Goal: Information Seeking & Learning: Learn about a topic

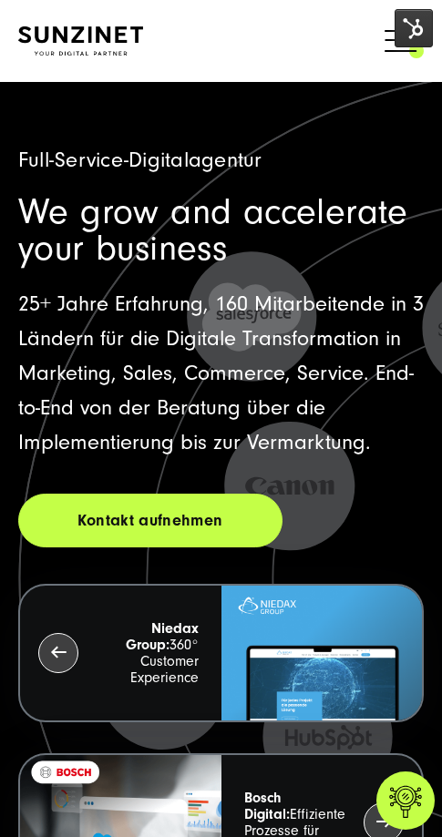
click at [424, 54] on span at bounding box center [424, 40] width 0 height 46
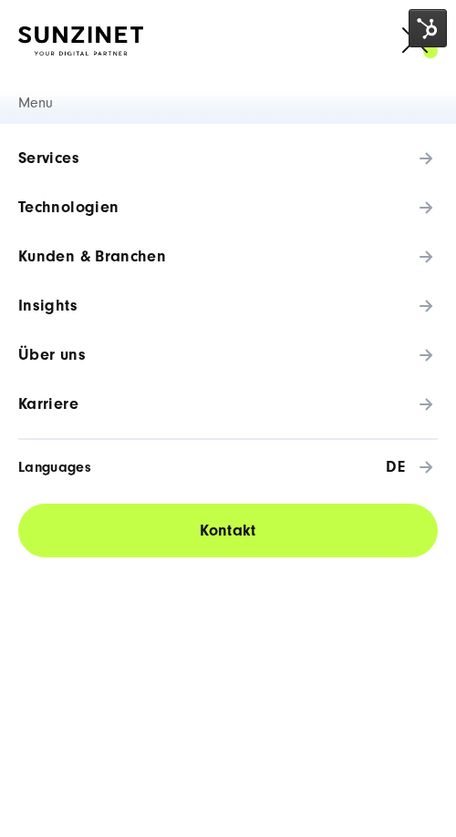
click at [178, 165] on link "Services" at bounding box center [228, 158] width 456 height 49
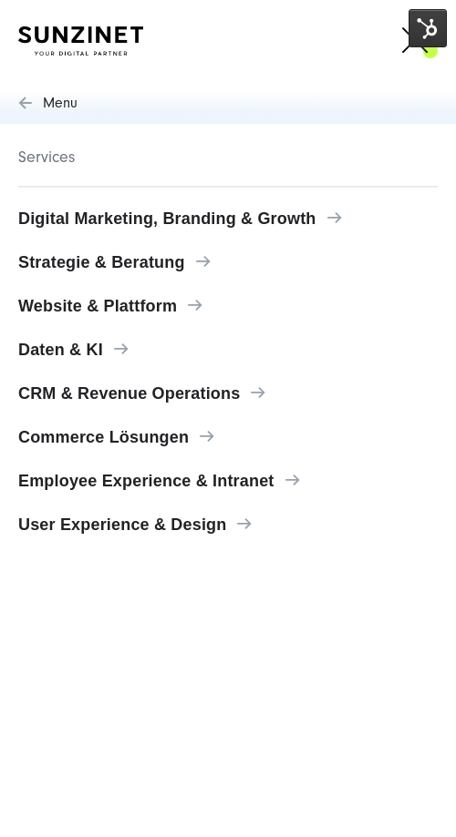
click at [83, 515] on link "User Experience & Design" at bounding box center [228, 525] width 456 height 44
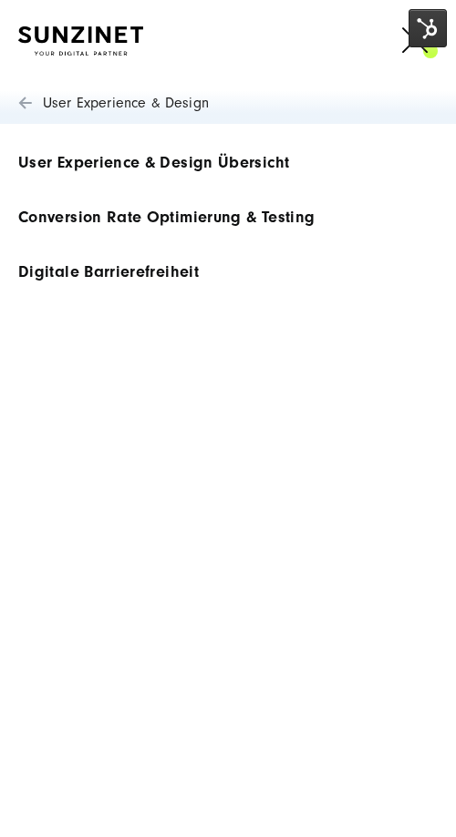
click at [137, 169] on span "User Experience & Design Übersicht" at bounding box center [153, 163] width 271 height 18
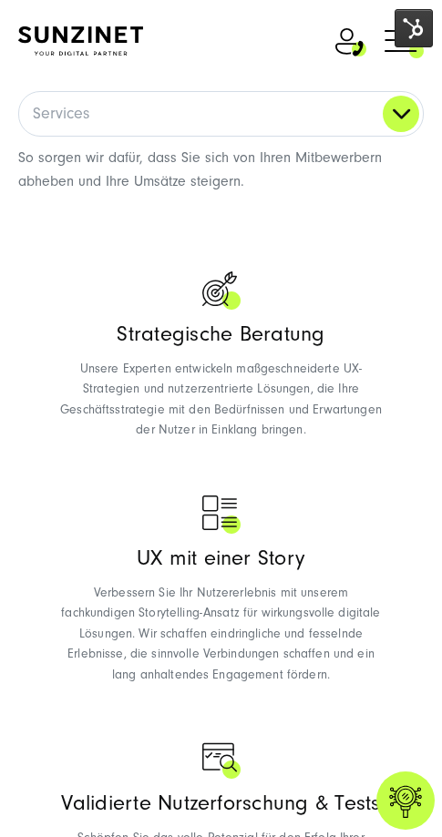
scroll to position [1205, 0]
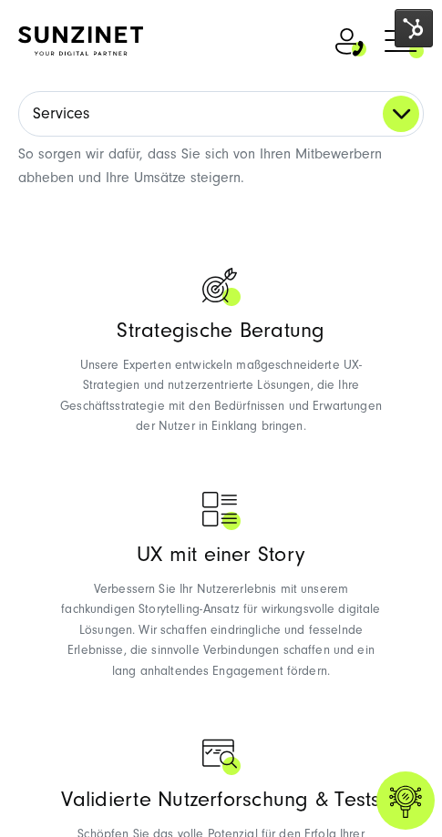
click at [387, 115] on link "Services" at bounding box center [221, 114] width 404 height 44
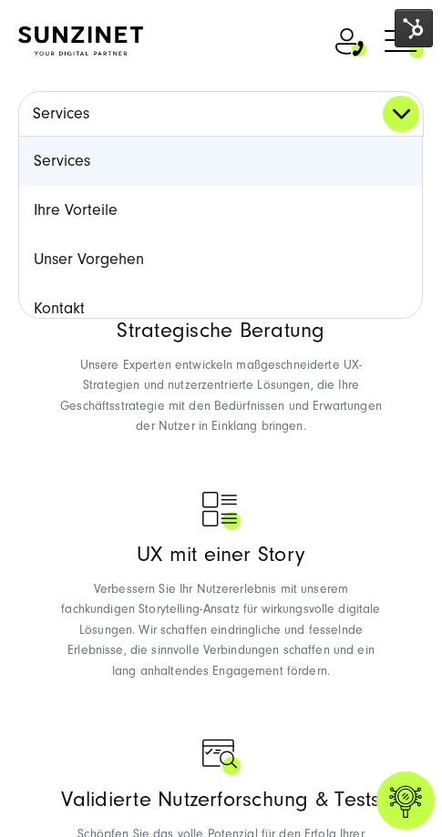
click at [387, 115] on link "Services" at bounding box center [221, 114] width 404 height 44
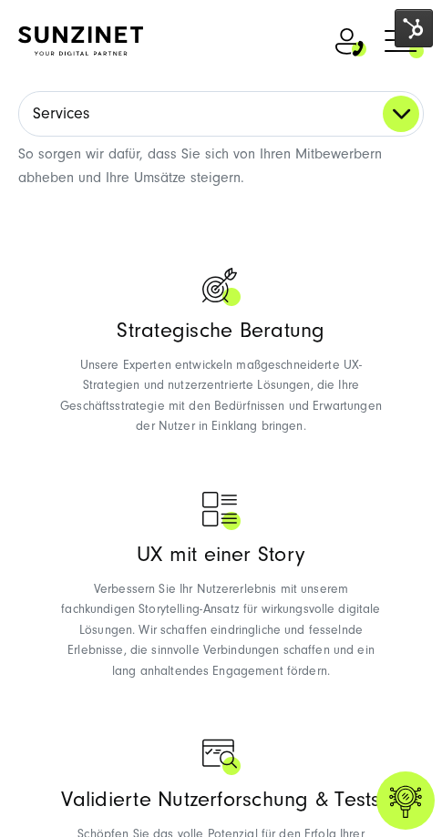
click at [387, 115] on link "Services" at bounding box center [221, 114] width 404 height 44
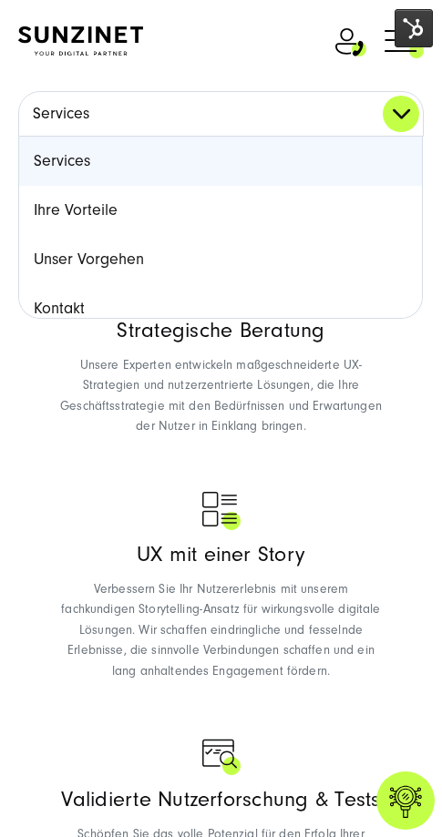
click at [387, 115] on link "Services" at bounding box center [221, 114] width 404 height 44
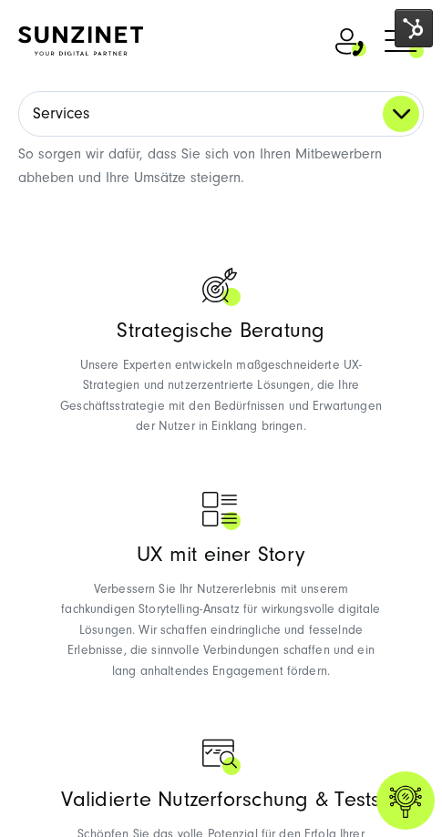
click at [387, 115] on link "Services" at bounding box center [221, 114] width 404 height 44
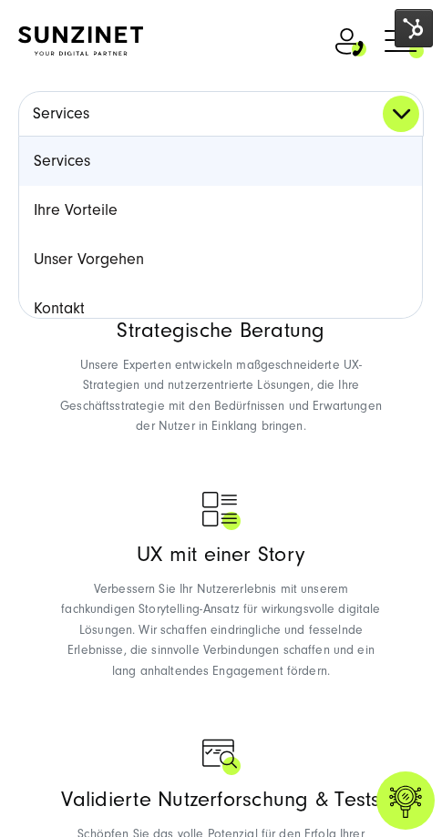
click at [387, 115] on link "Services" at bounding box center [221, 114] width 404 height 44
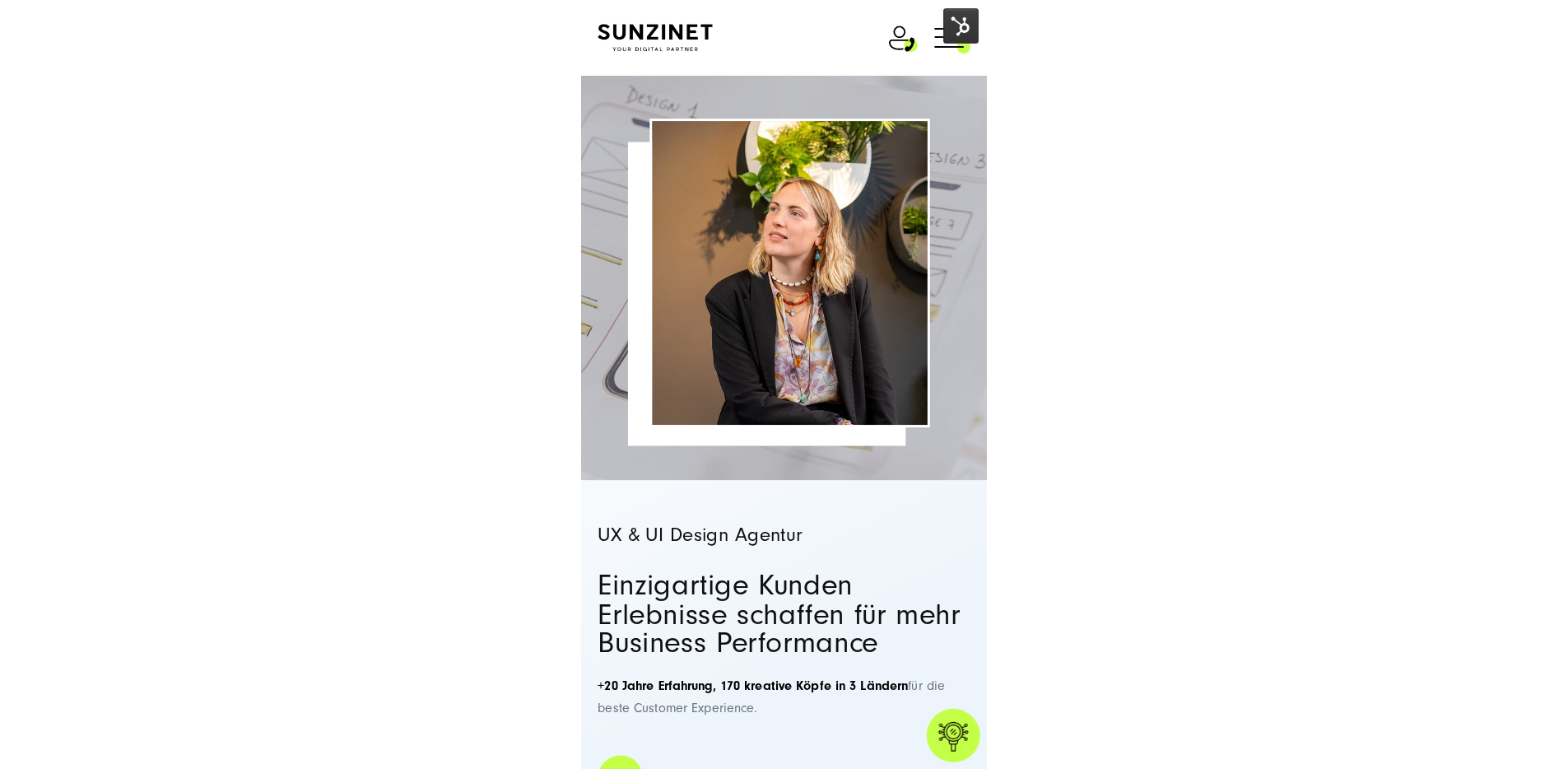
scroll to position [0, 0]
